Goal: Navigation & Orientation: Find specific page/section

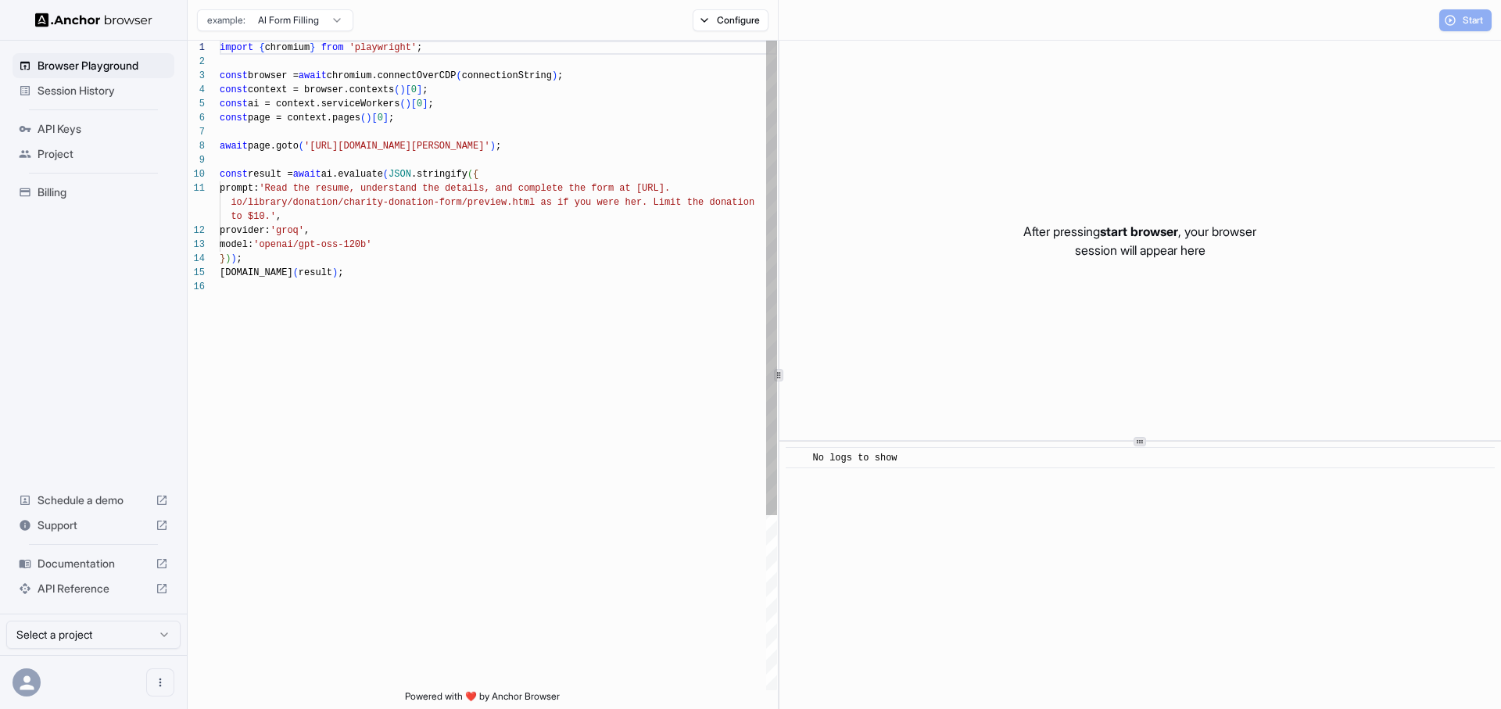
scroll to position [141, 0]
click at [69, 672] on span "[PERSON_NAME]" at bounding box center [91, 672] width 88 height 13
click at [106, 119] on div "API Keys" at bounding box center [94, 129] width 162 height 25
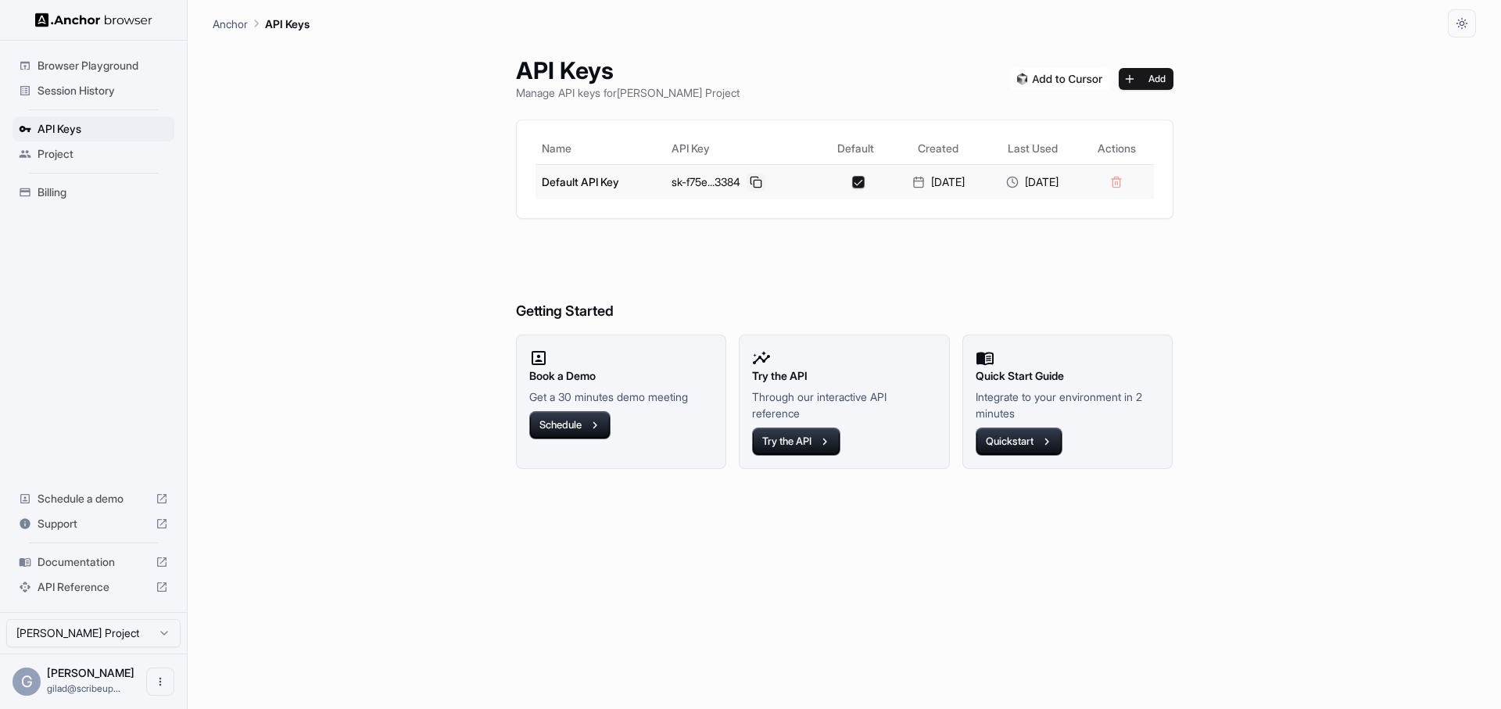
click at [747, 182] on button at bounding box center [756, 182] width 19 height 19
click at [141, 66] on span "Browser Playground" at bounding box center [103, 66] width 131 height 16
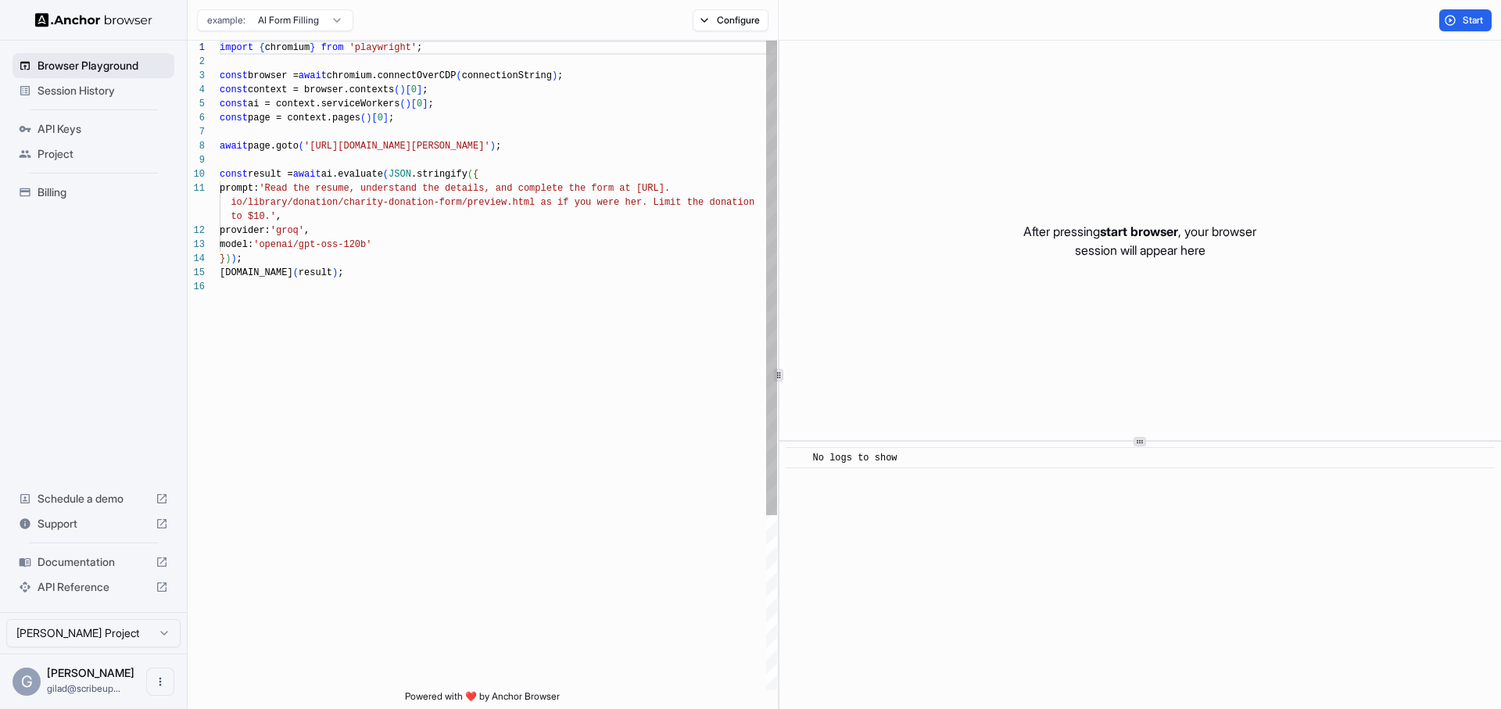
scroll to position [141, 0]
click at [112, 96] on span "Session History" at bounding box center [103, 91] width 131 height 16
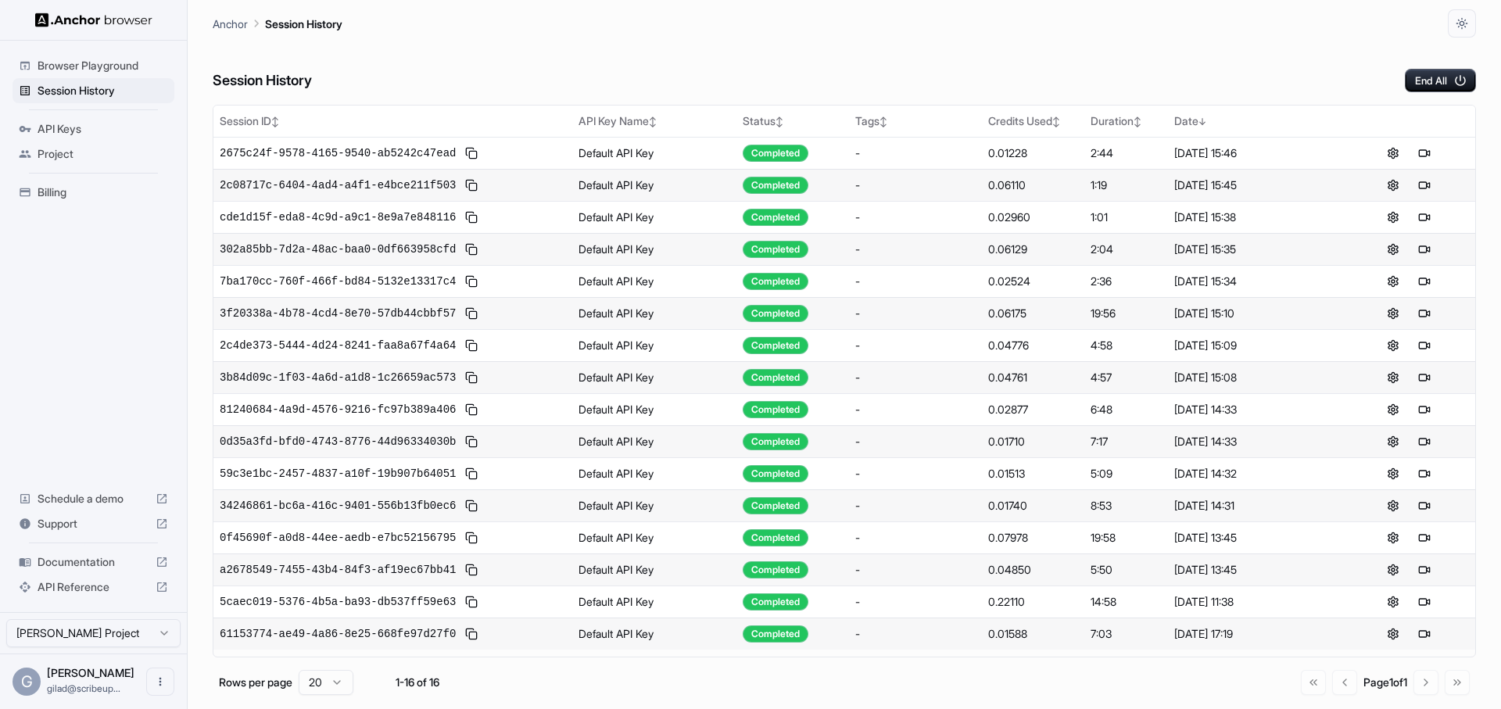
click at [80, 626] on html "Browser Playground Session History API Keys Project Billing Schedule a demo Sup…" at bounding box center [750, 354] width 1501 height 709
click at [97, 683] on span "gilad@scribeup..." at bounding box center [84, 689] width 74 height 12
click at [155, 681] on icon "Open menu" at bounding box center [160, 682] width 13 height 13
click at [97, 432] on div at bounding box center [750, 354] width 1501 height 709
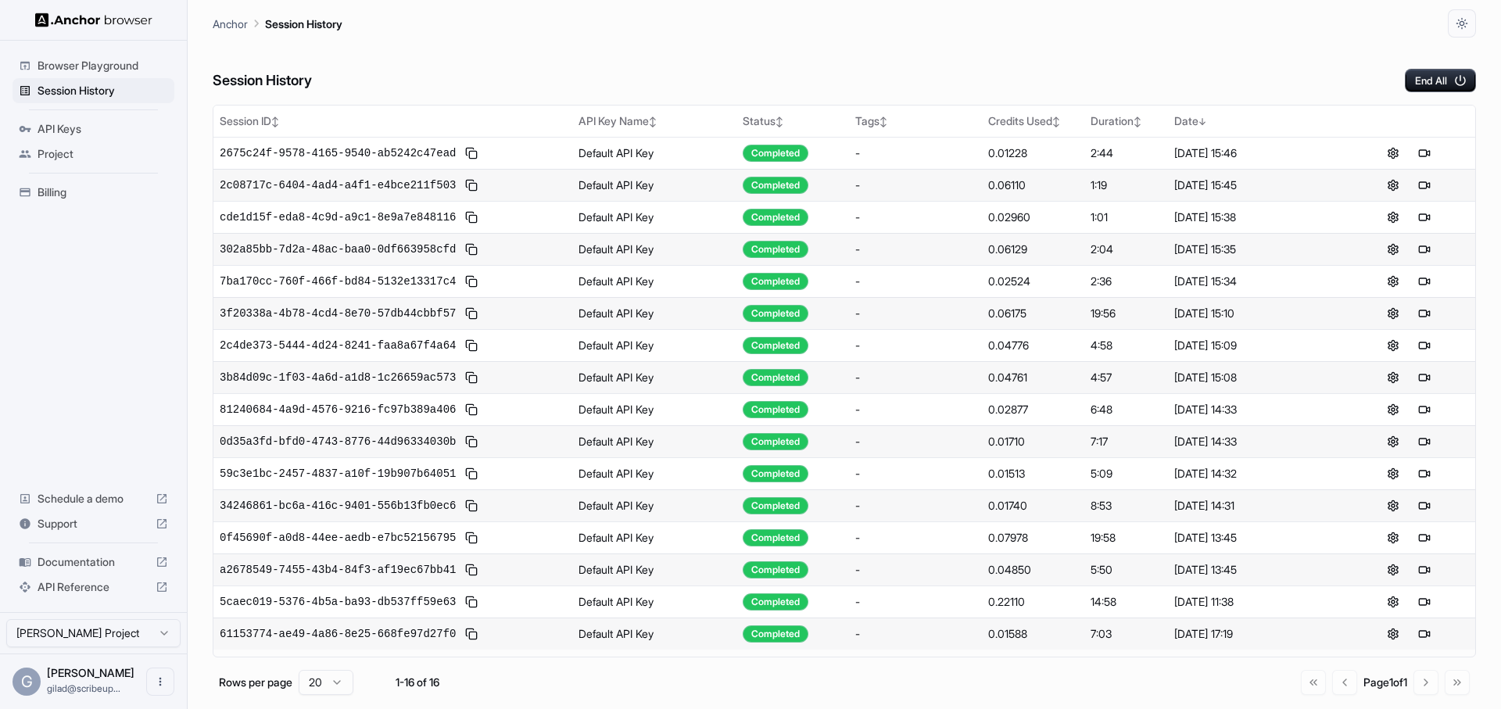
click at [79, 594] on span "API Reference" at bounding box center [94, 587] width 112 height 16
